Goal: Task Accomplishment & Management: Use online tool/utility

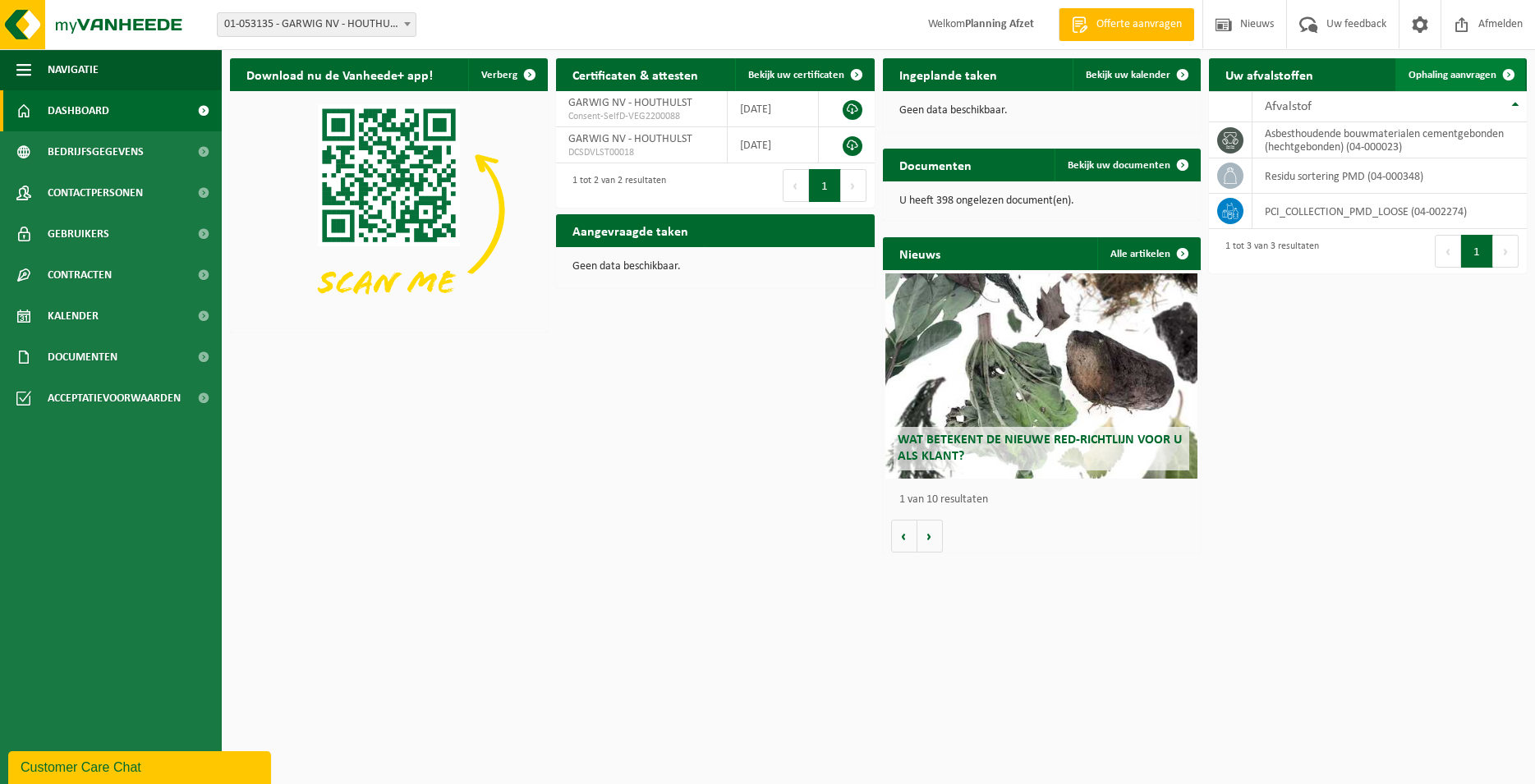
click at [1469, 74] on span "Ophaling aanvragen" at bounding box center [1452, 76] width 88 height 11
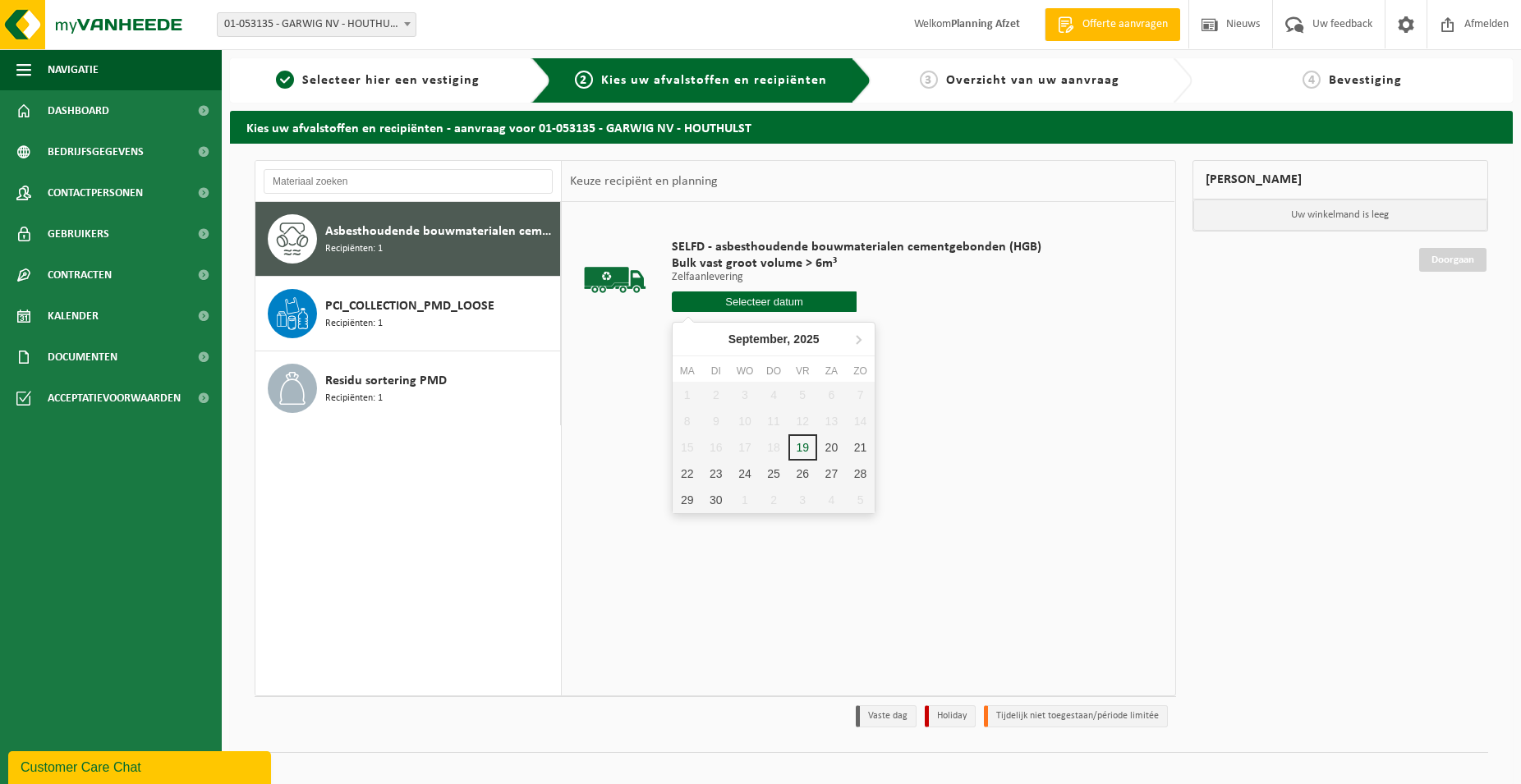
click at [743, 300] on input "text" at bounding box center [765, 301] width 185 height 20
click at [689, 469] on div "22" at bounding box center [686, 474] width 28 height 27
type input "Van 2025-09-22"
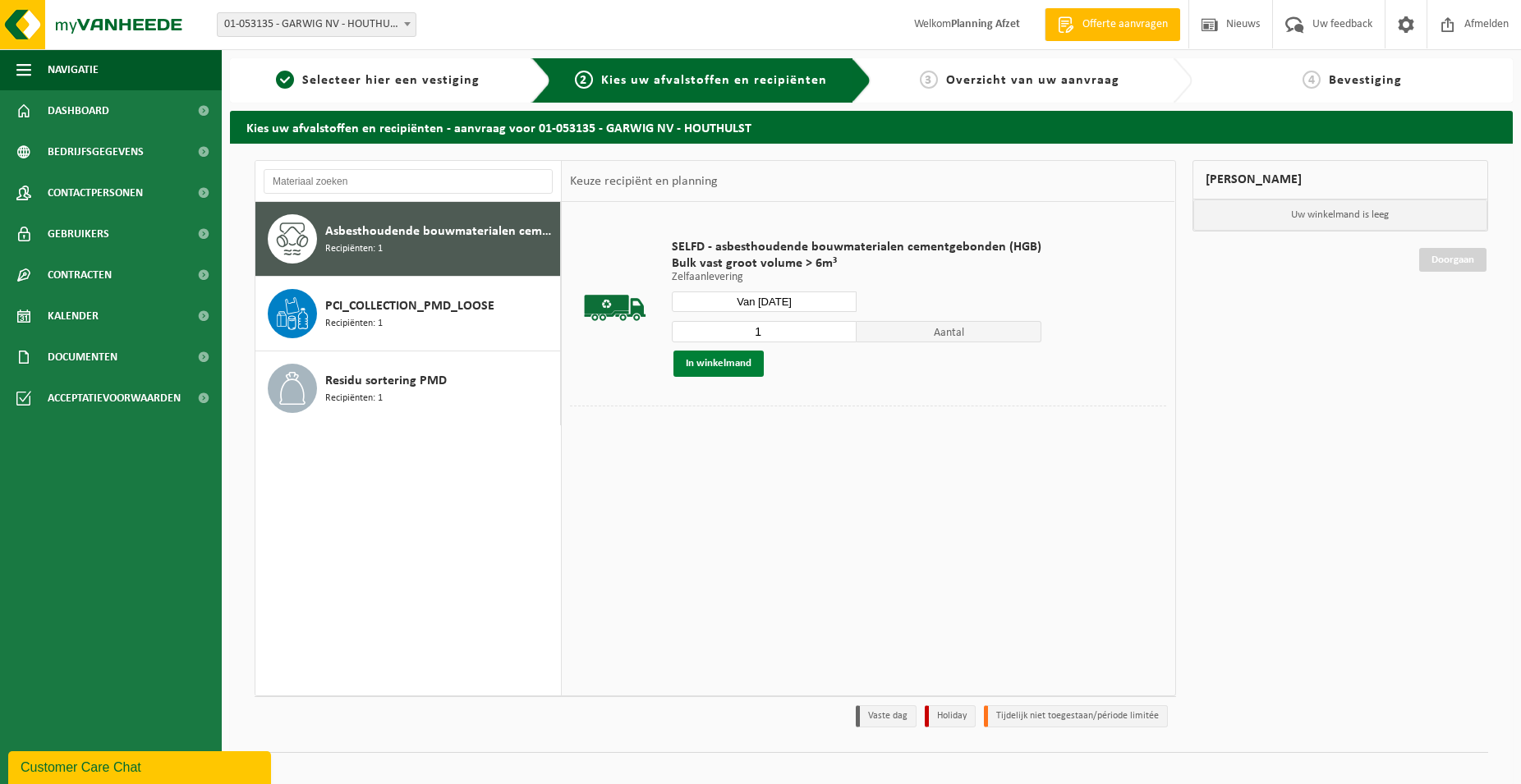
click at [749, 360] on button "In winkelmand" at bounding box center [718, 364] width 91 height 27
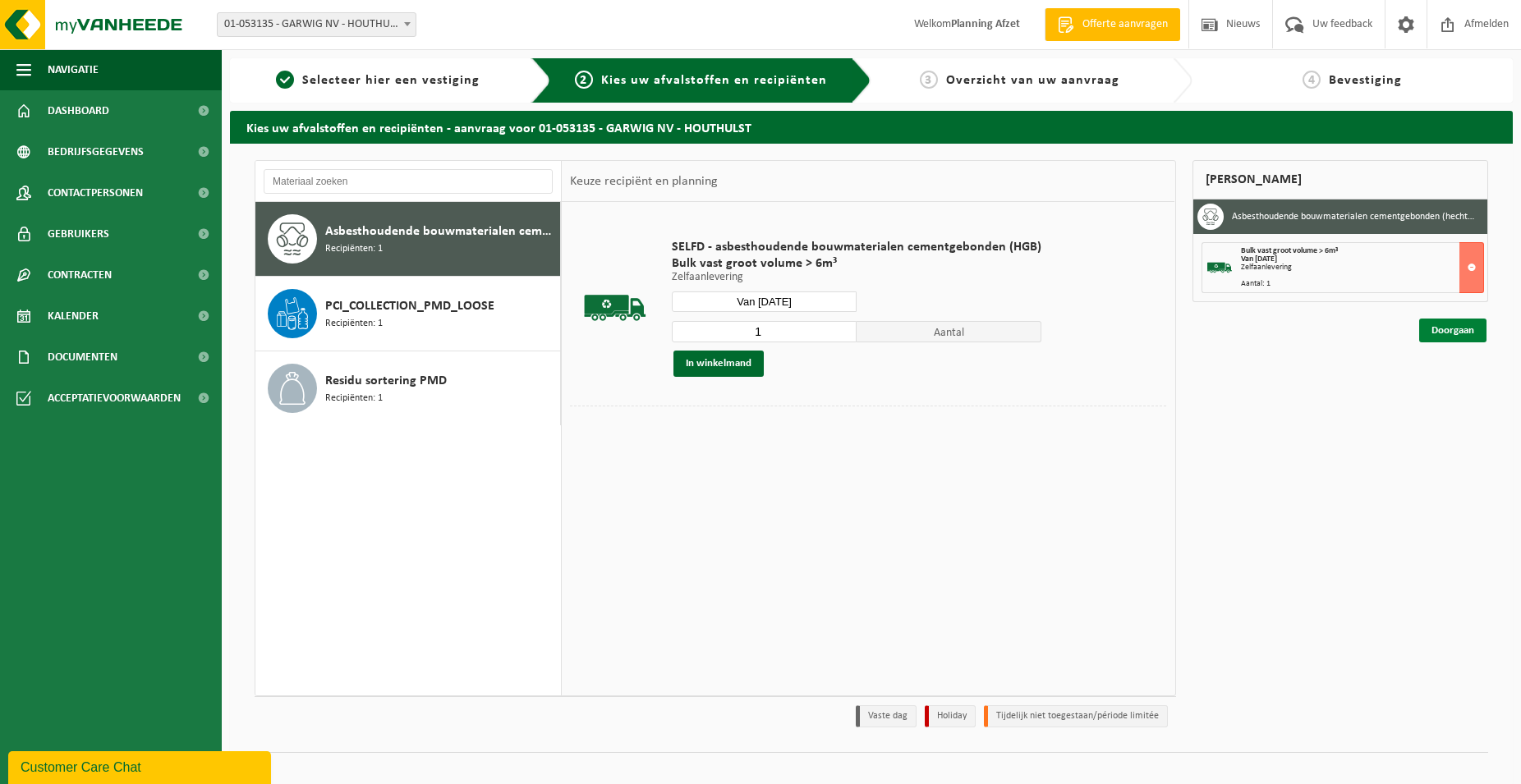
click at [1462, 326] on link "Doorgaan" at bounding box center [1453, 330] width 68 height 24
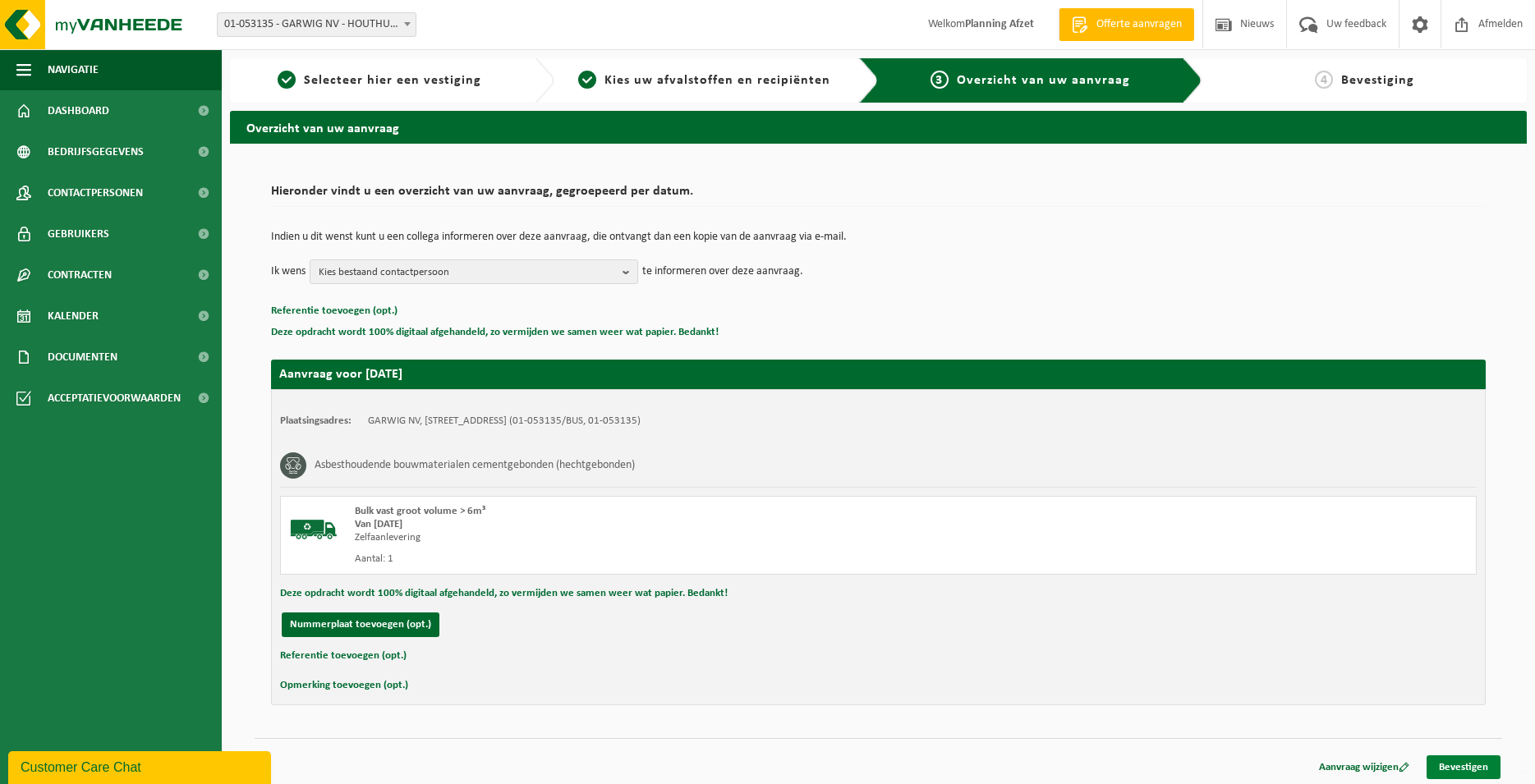
click at [1458, 765] on link "Bevestigen" at bounding box center [1463, 767] width 74 height 24
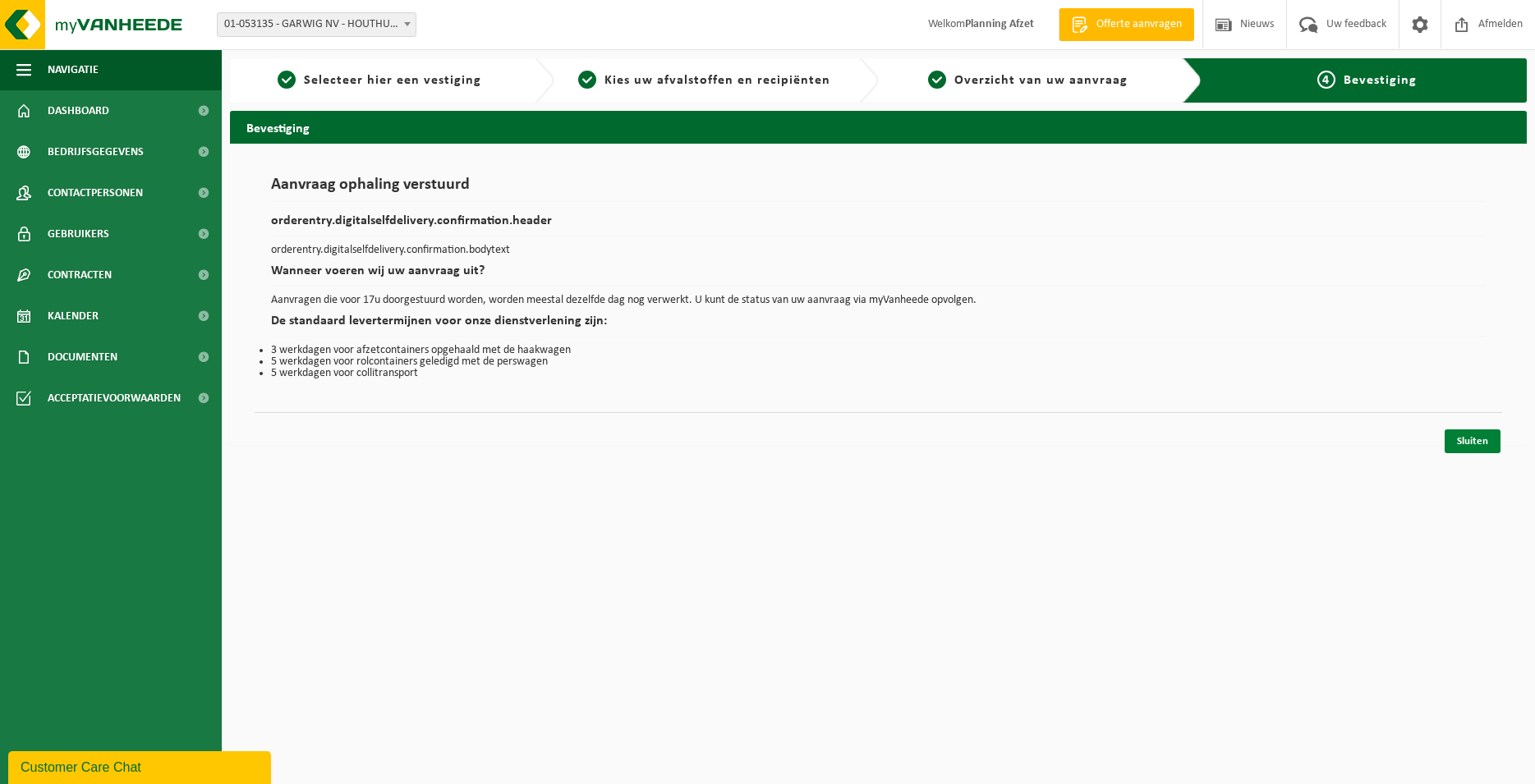
click at [1482, 434] on link "Sluiten" at bounding box center [1473, 441] width 56 height 24
